Goal: Information Seeking & Learning: Learn about a topic

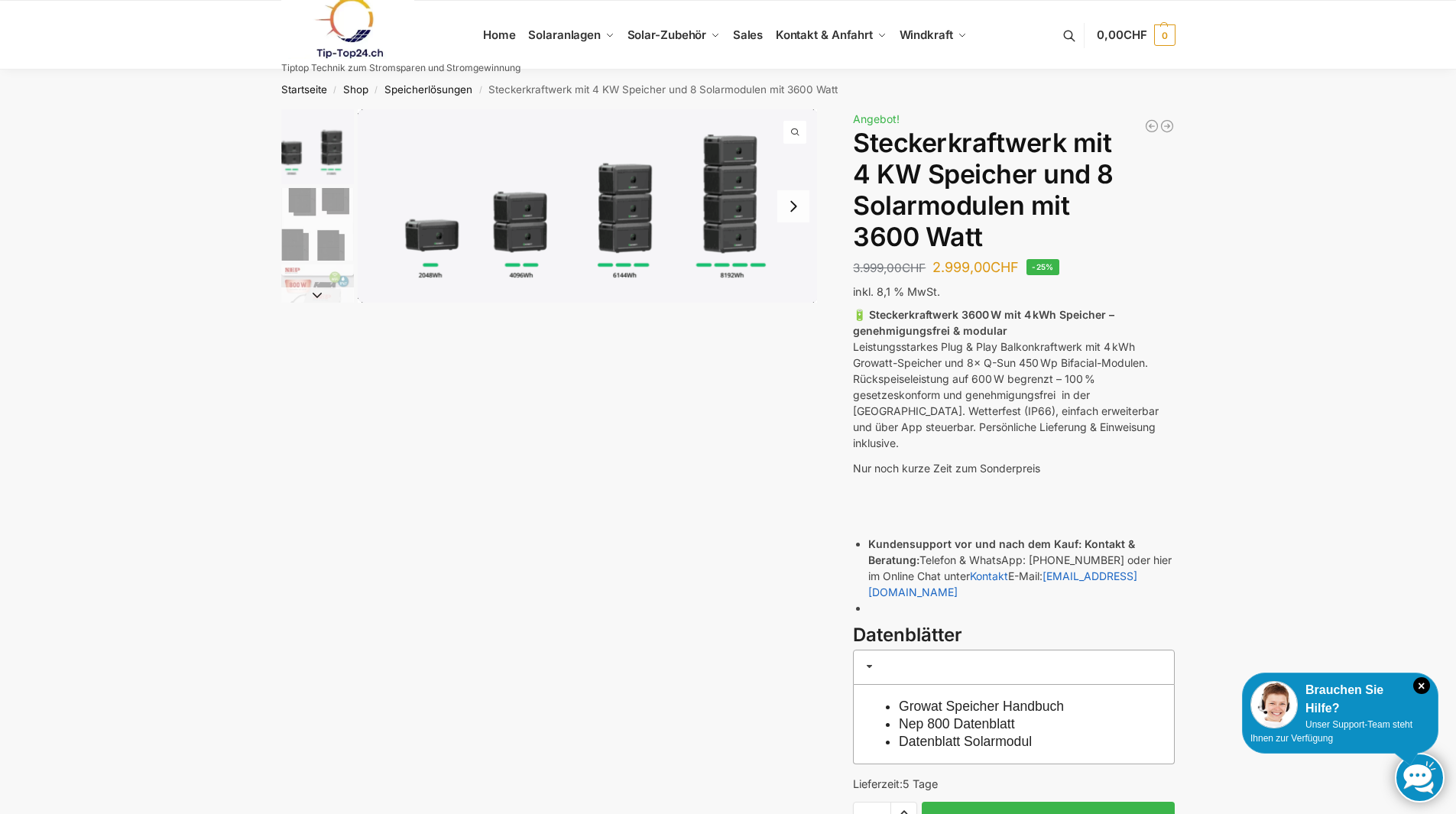
click at [306, 218] on img "2 / 9" at bounding box center [318, 224] width 73 height 73
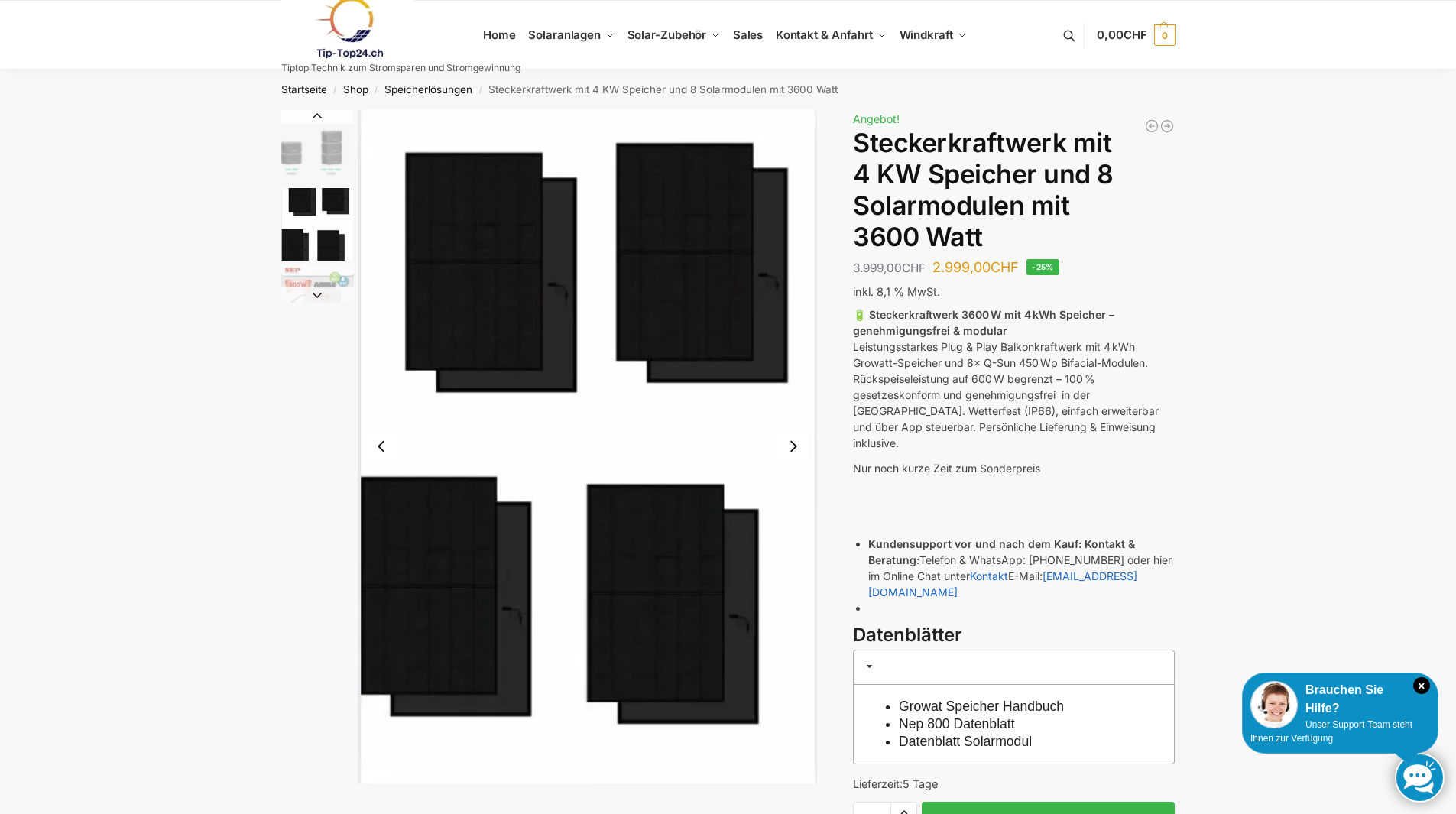
click at [315, 143] on img "1 / 9" at bounding box center [318, 146] width 73 height 75
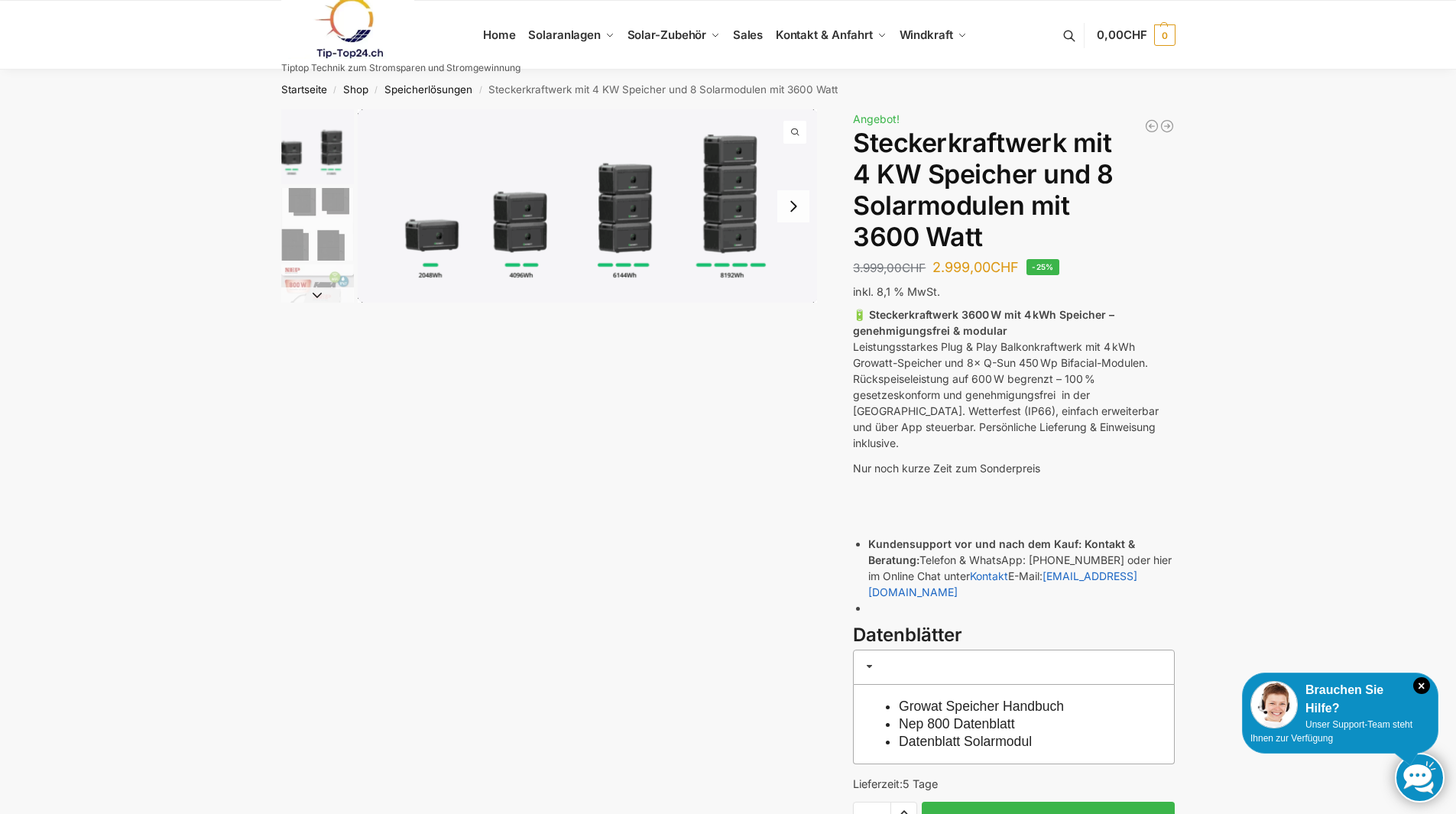
click at [312, 290] on button "Next slide" at bounding box center [318, 295] width 73 height 15
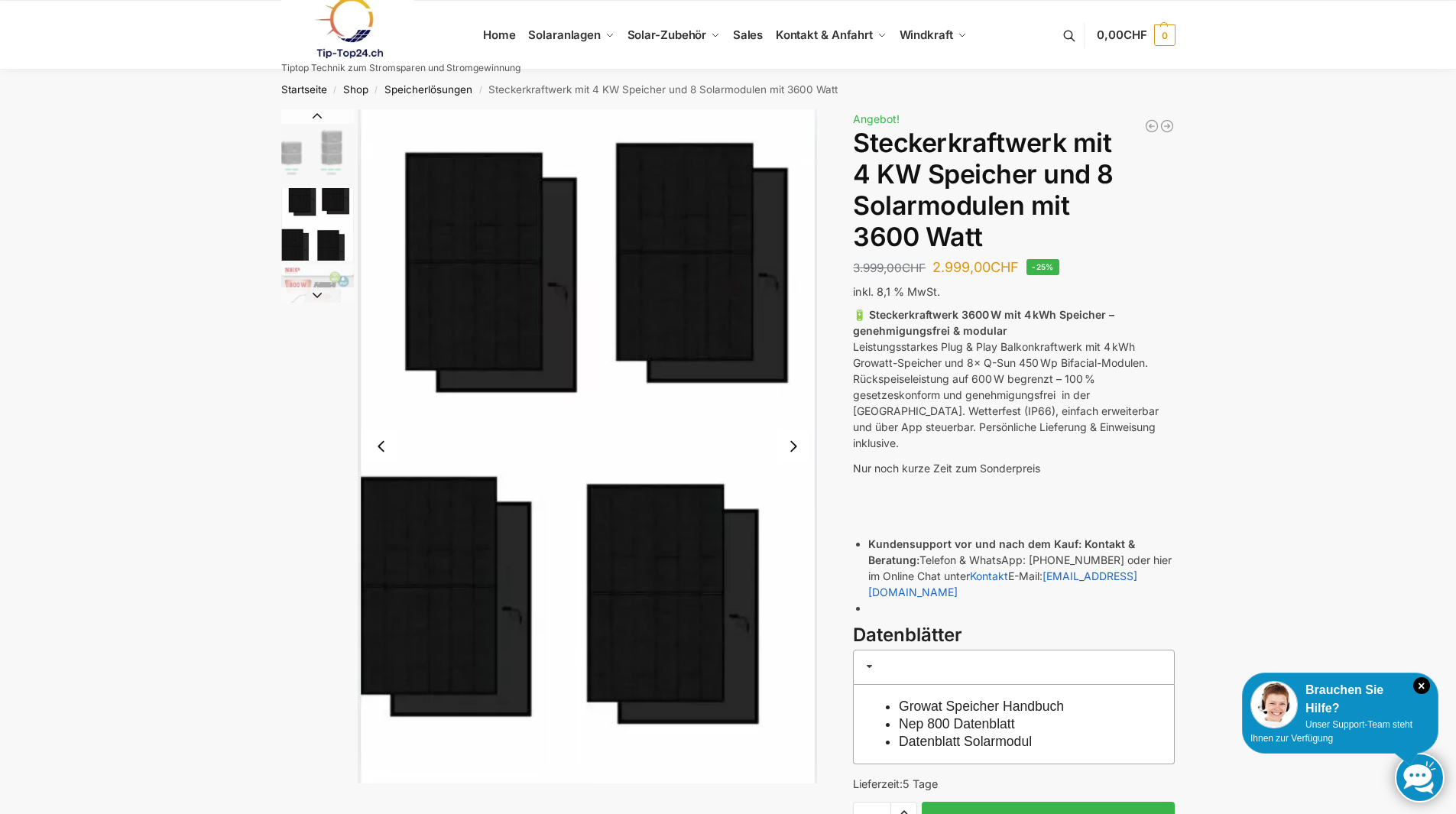
click at [310, 115] on button "Previous slide" at bounding box center [318, 115] width 73 height 15
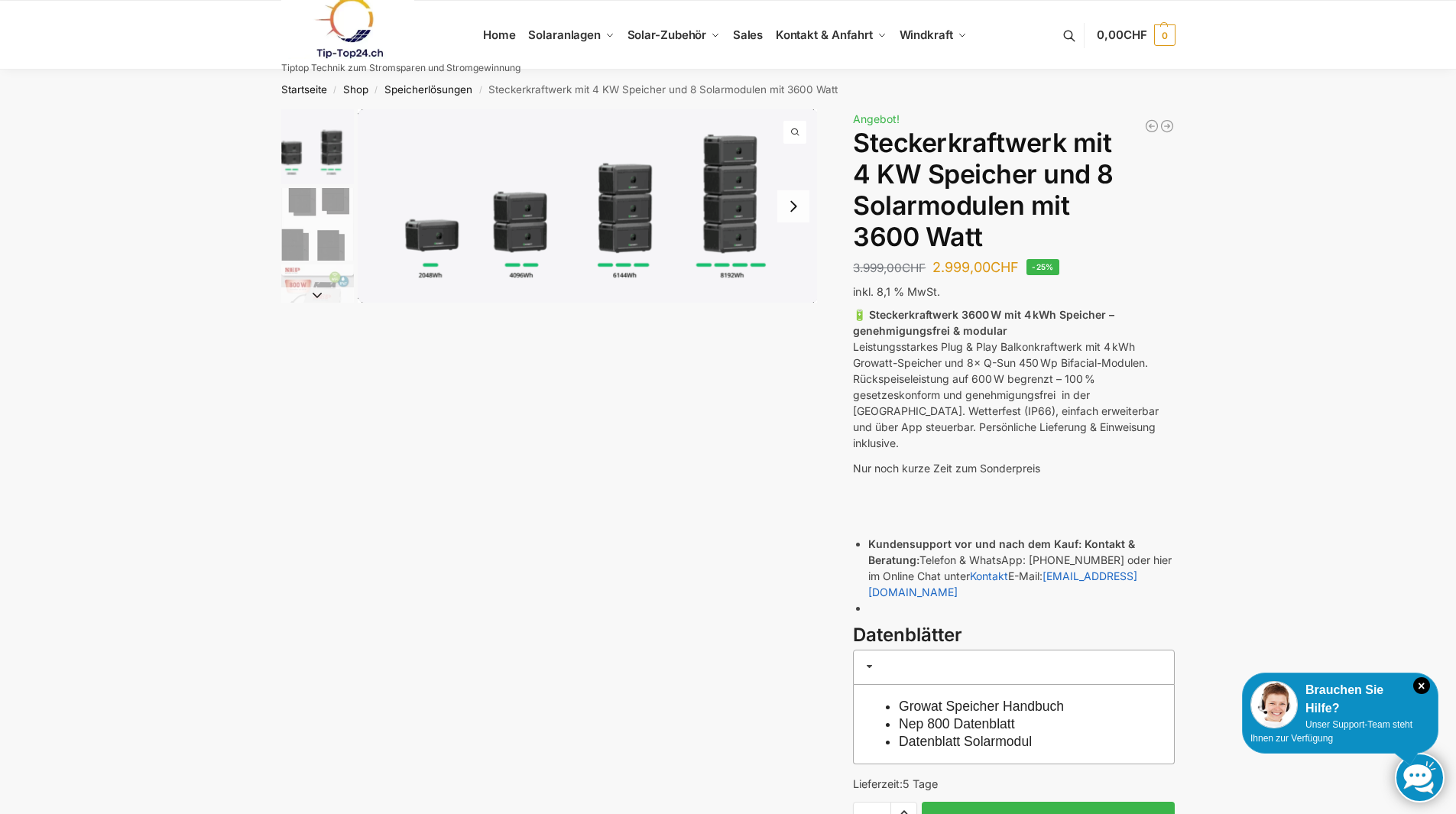
click at [315, 297] on button "Next slide" at bounding box center [318, 295] width 73 height 15
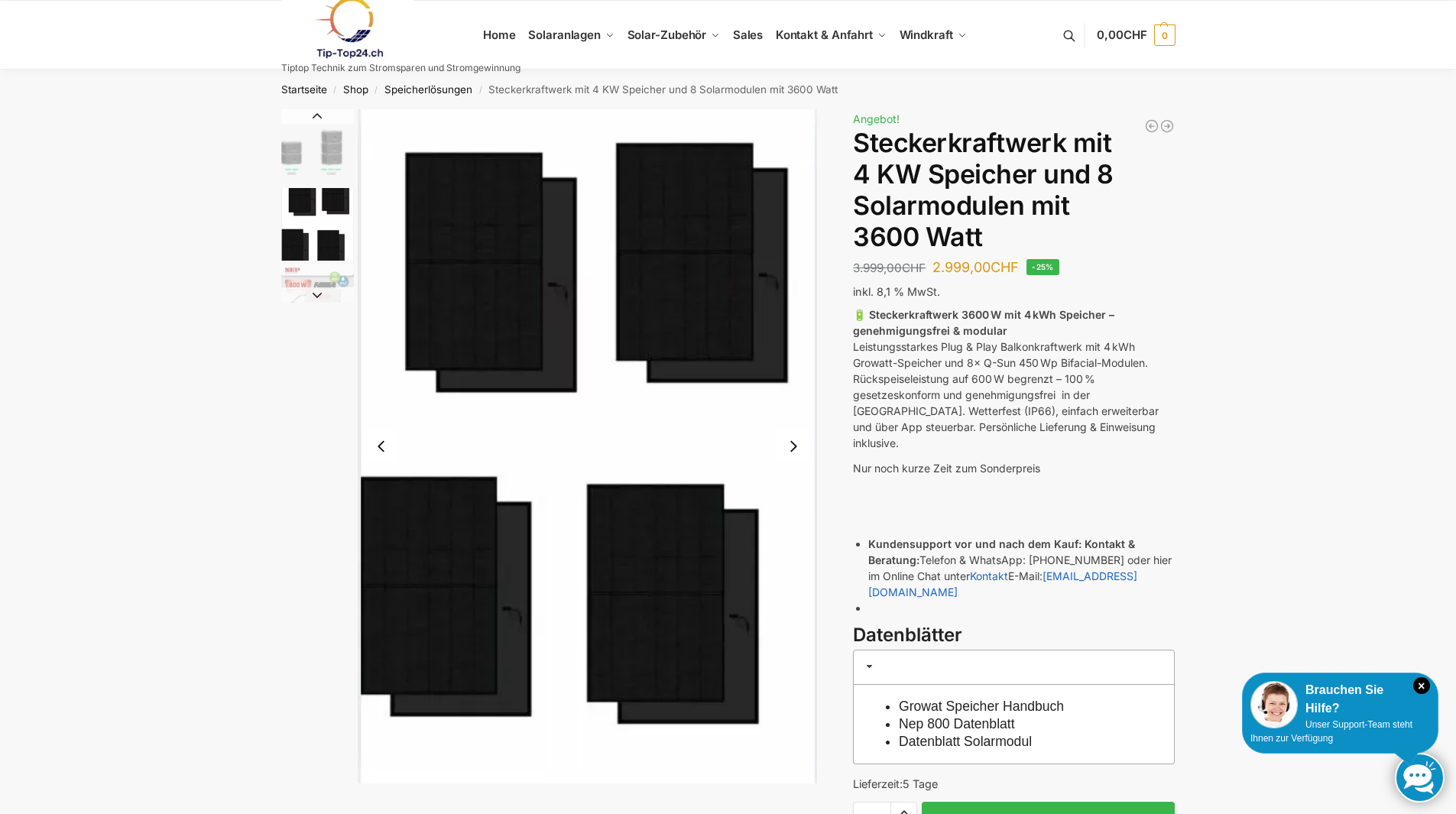
click at [315, 297] on button "Next slide" at bounding box center [318, 295] width 73 height 15
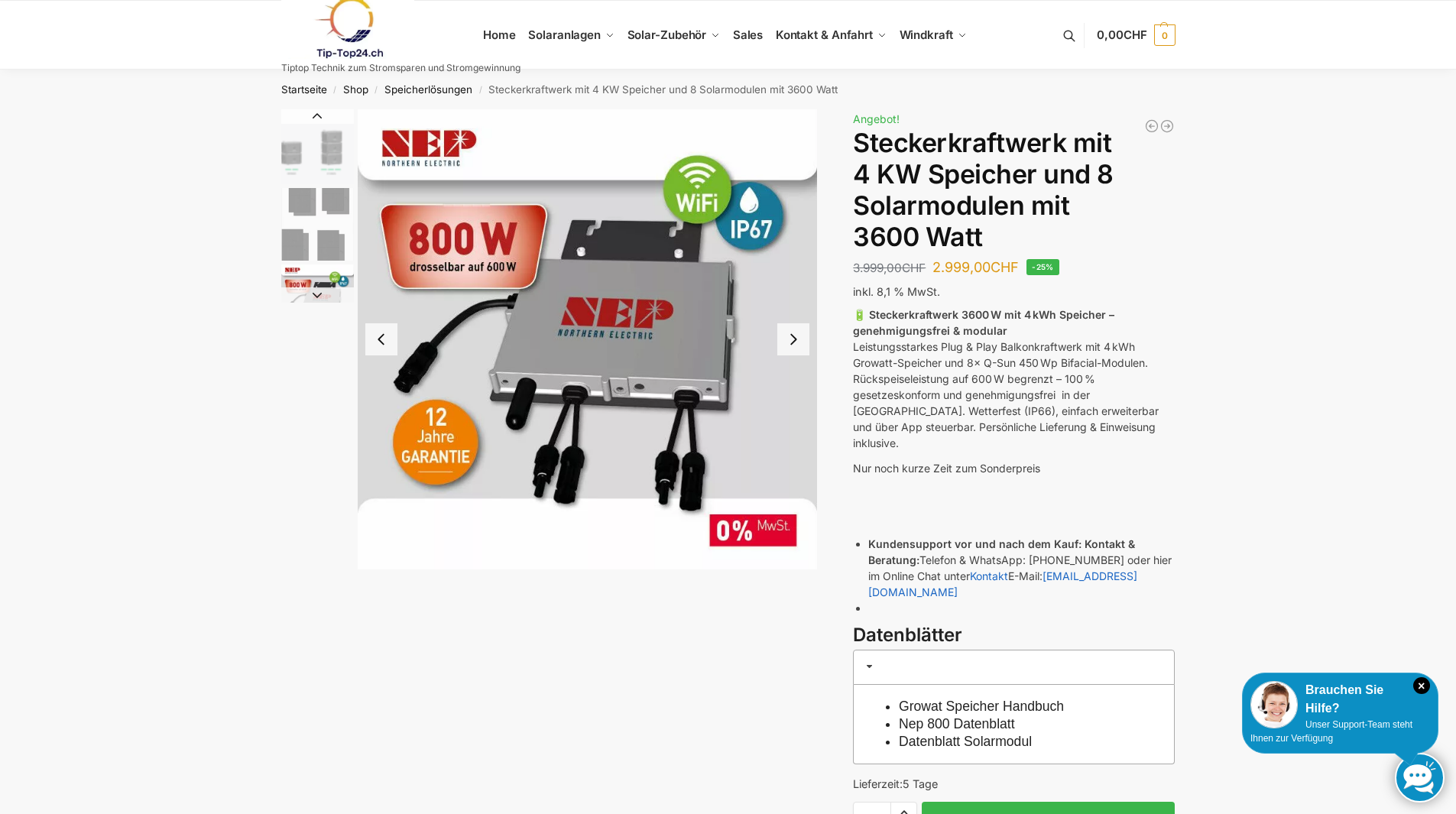
click at [315, 295] on button "Next slide" at bounding box center [318, 295] width 73 height 15
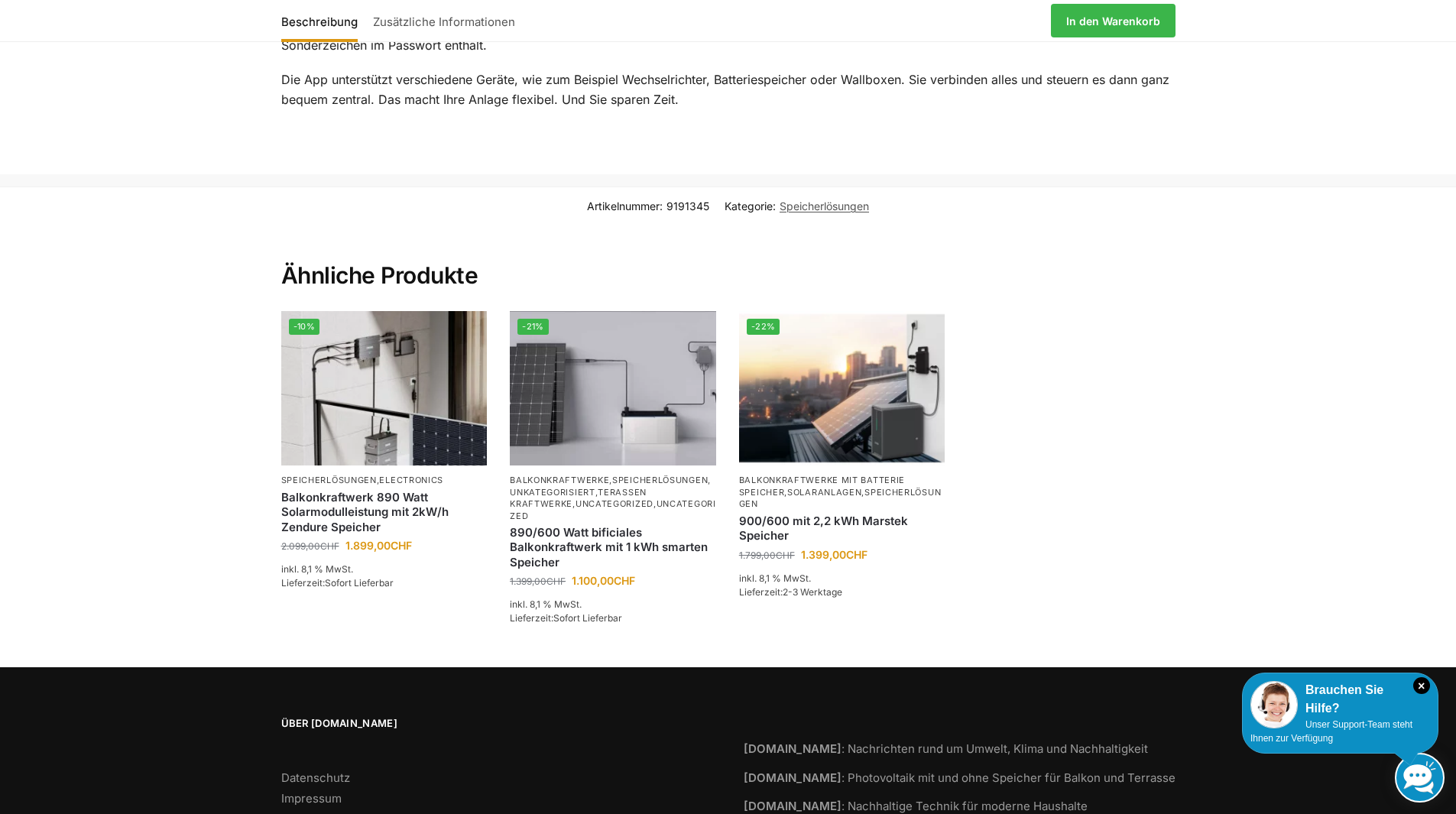
scroll to position [2646, 0]
